Goal: Find specific page/section

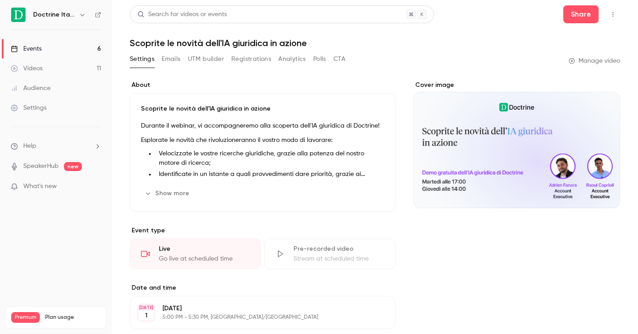
click at [68, 51] on link "Events 6" at bounding box center [56, 49] width 112 height 20
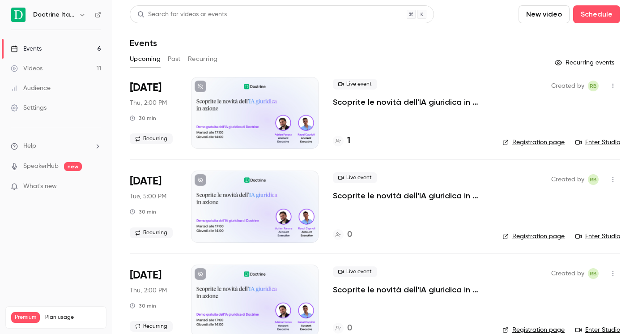
click at [346, 143] on div "1" at bounding box center [341, 141] width 17 height 12
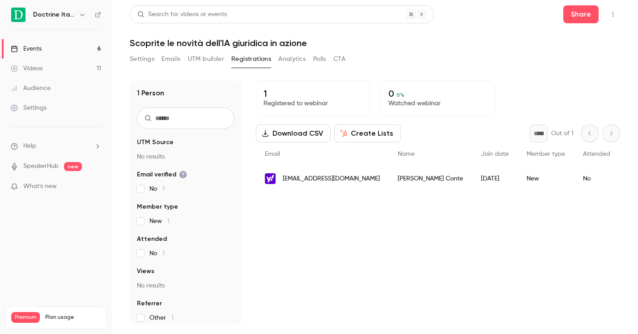
click at [329, 182] on span "[EMAIL_ADDRESS][DOMAIN_NAME]" at bounding box center [331, 178] width 97 height 9
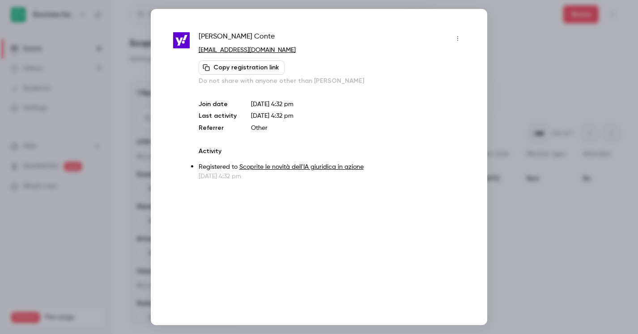
drag, startPoint x: 510, startPoint y: 40, endPoint x: 507, endPoint y: 37, distance: 4.8
click at [510, 40] on div at bounding box center [319, 167] width 638 height 334
